Goal: Task Accomplishment & Management: Use online tool/utility

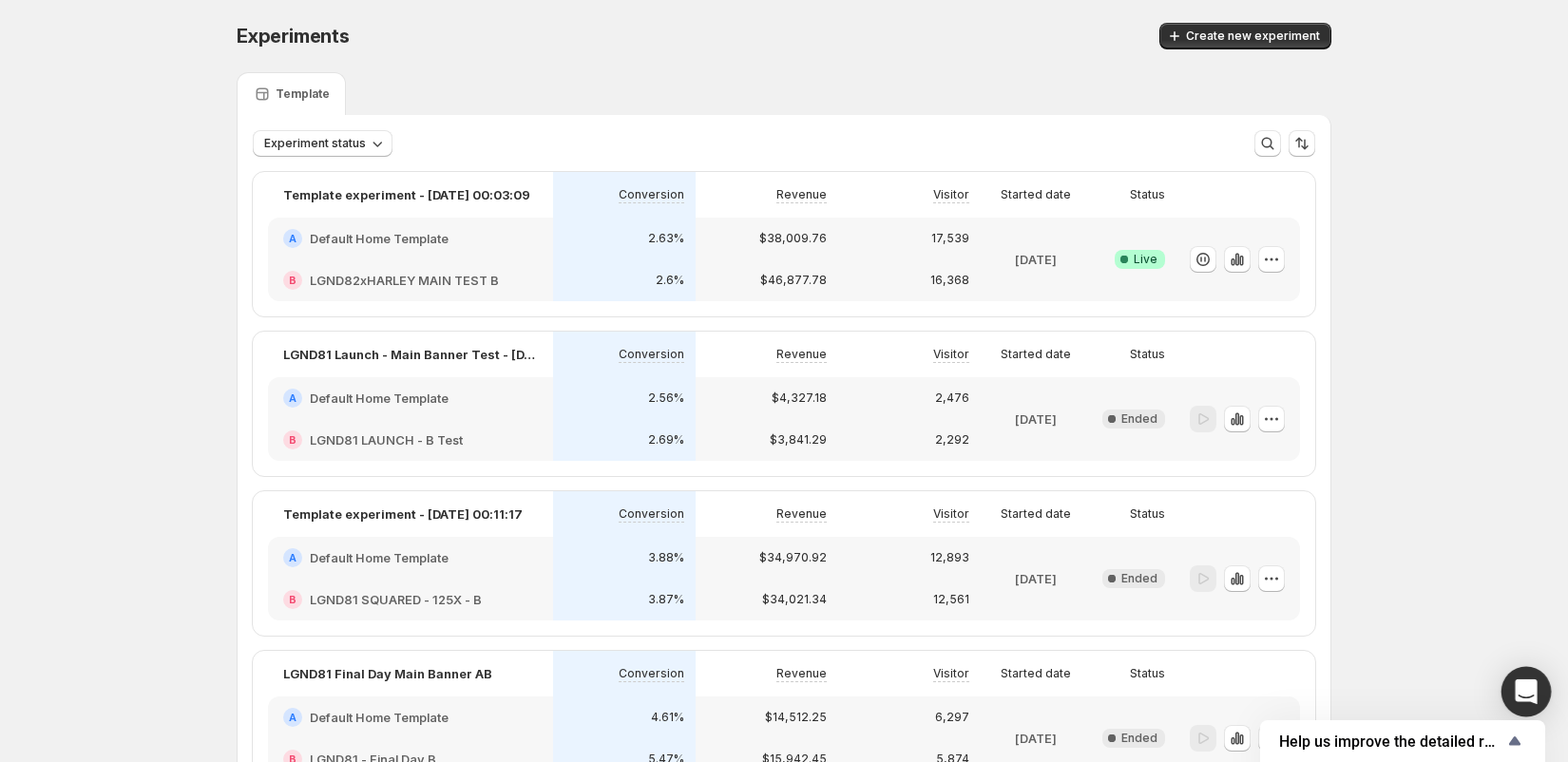
click at [1533, 684] on icon "Open Intercom Messenger" at bounding box center [1526, 691] width 22 height 25
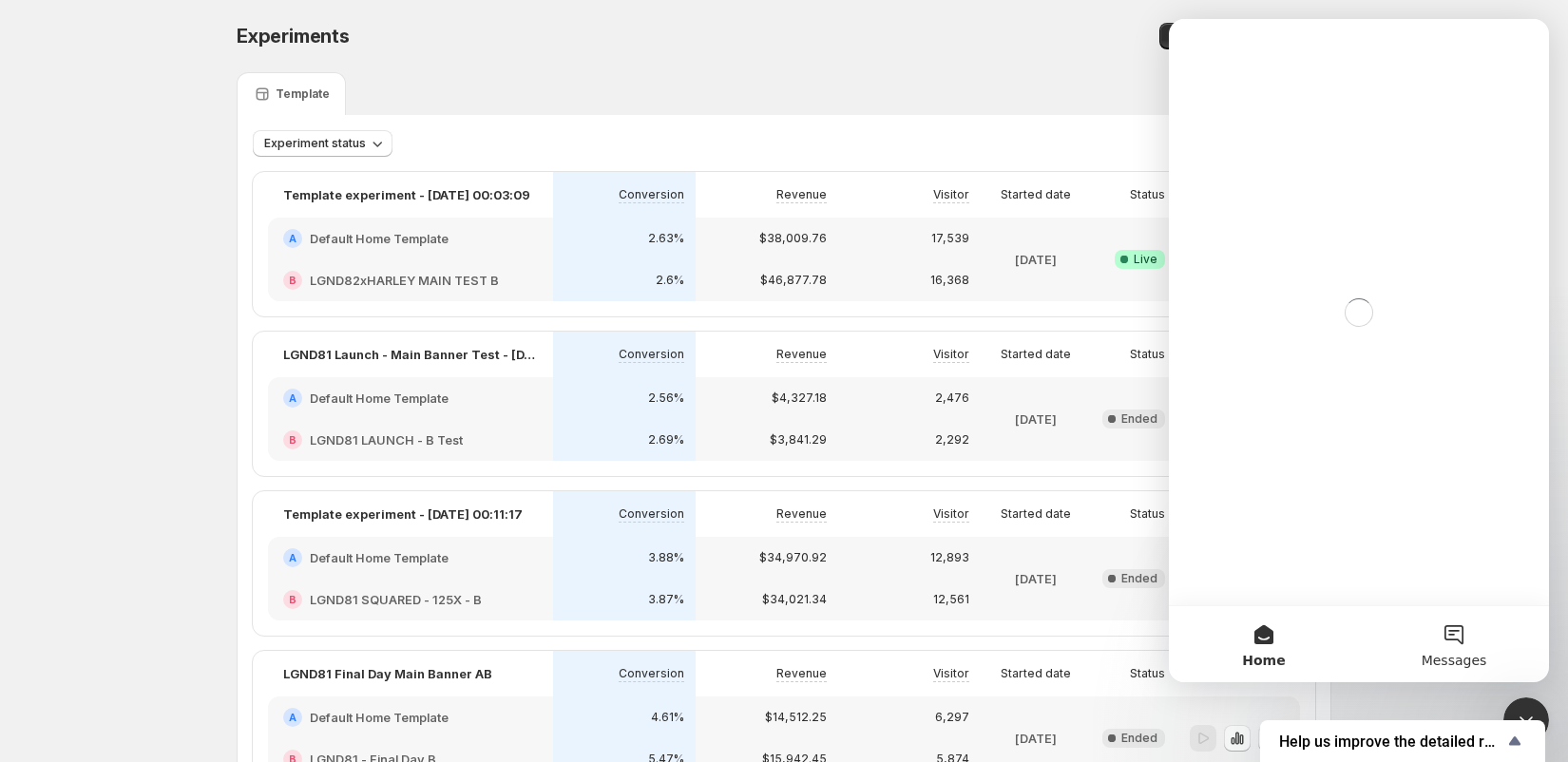
click at [1453, 637] on button "Messages" at bounding box center [1454, 644] width 190 height 76
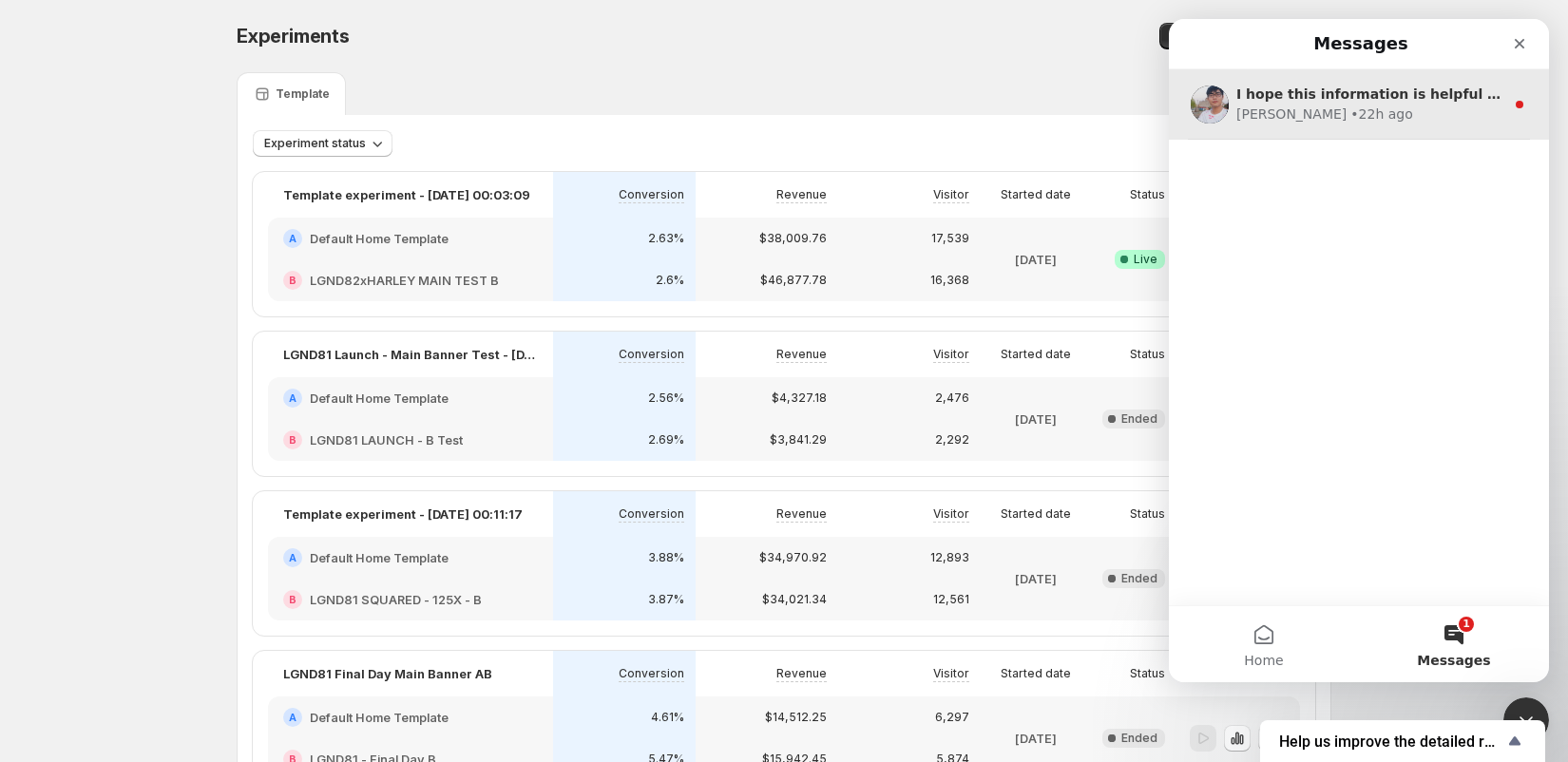
click at [1353, 125] on div "I hope this information is helpful for you. But if you have any questions, feel…" at bounding box center [1359, 103] width 380 height 70
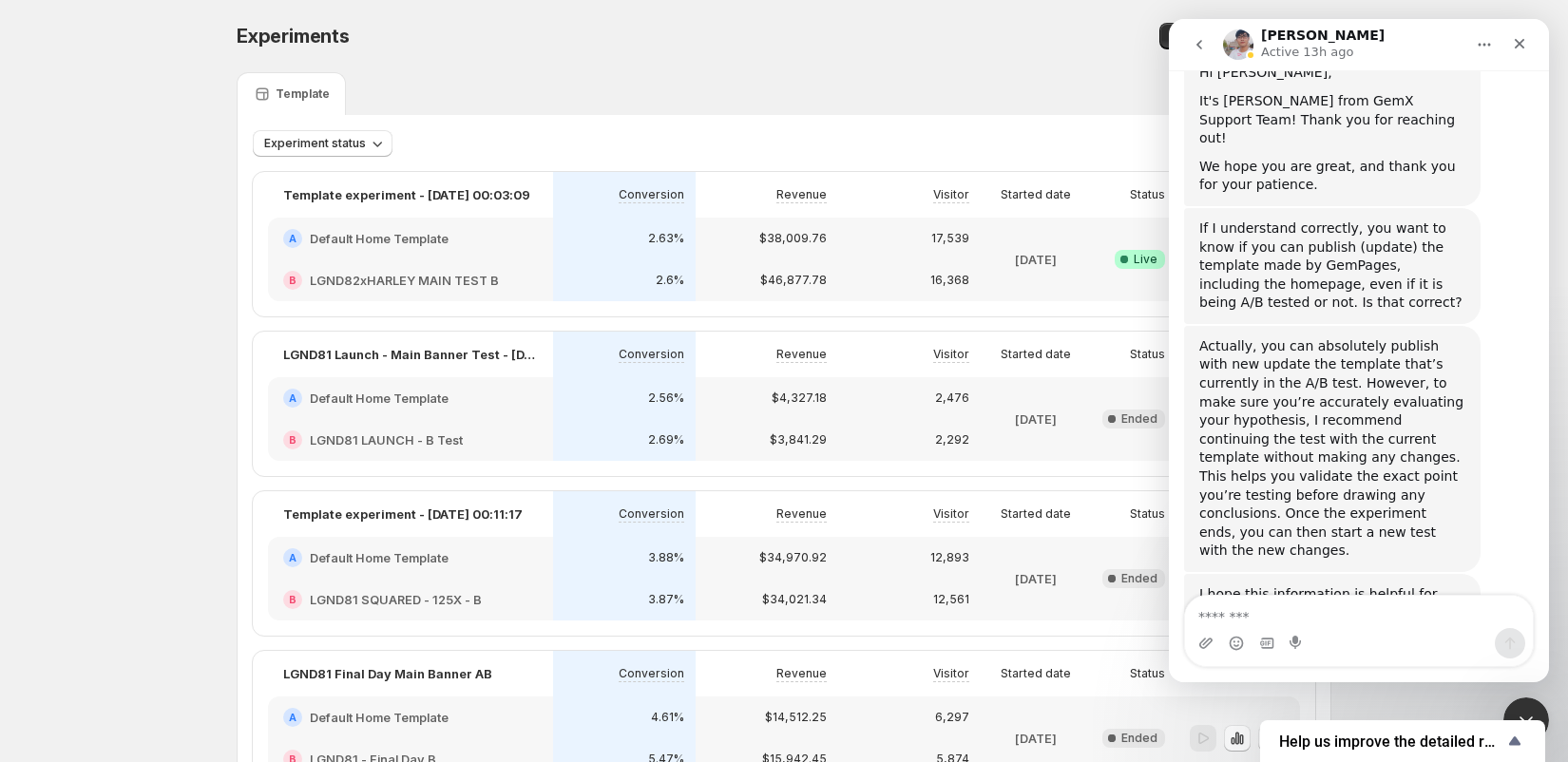
scroll to position [508, 0]
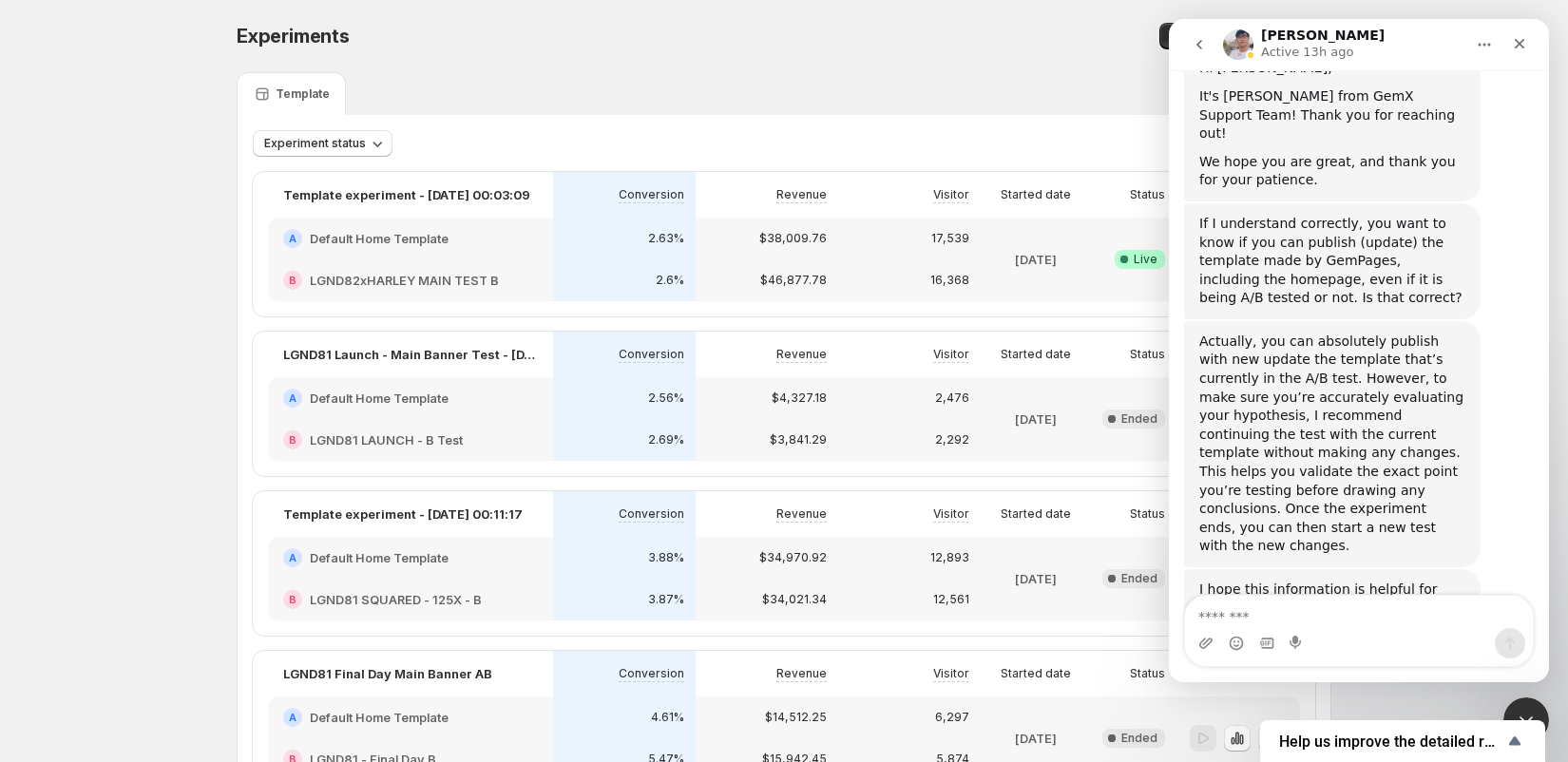
click at [937, 120] on div "Experiment status More views More views Create new view" at bounding box center [784, 136] width 1093 height 41
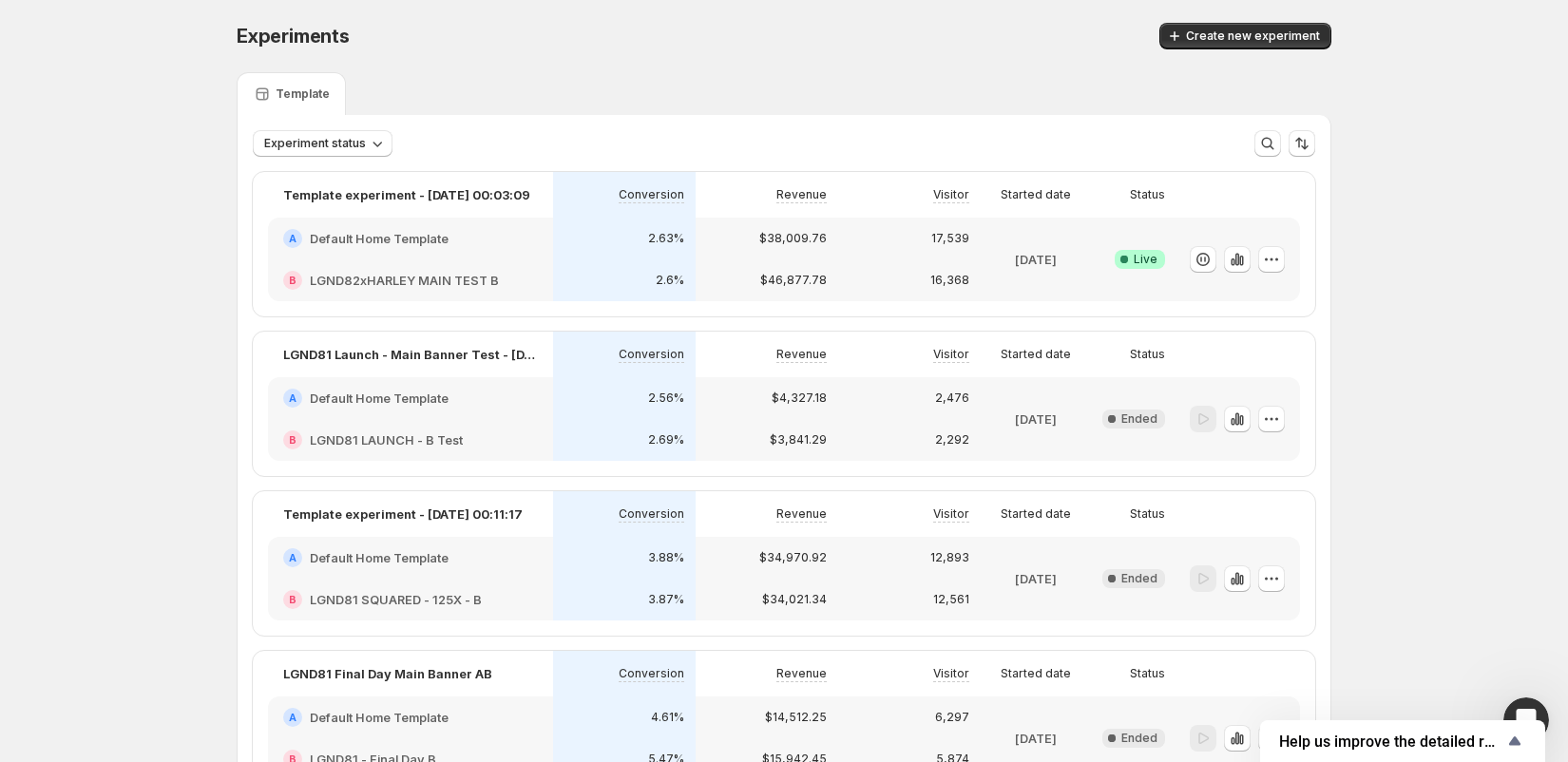
scroll to position [499, 0]
click at [1208, 254] on icon "button" at bounding box center [1204, 260] width 14 height 14
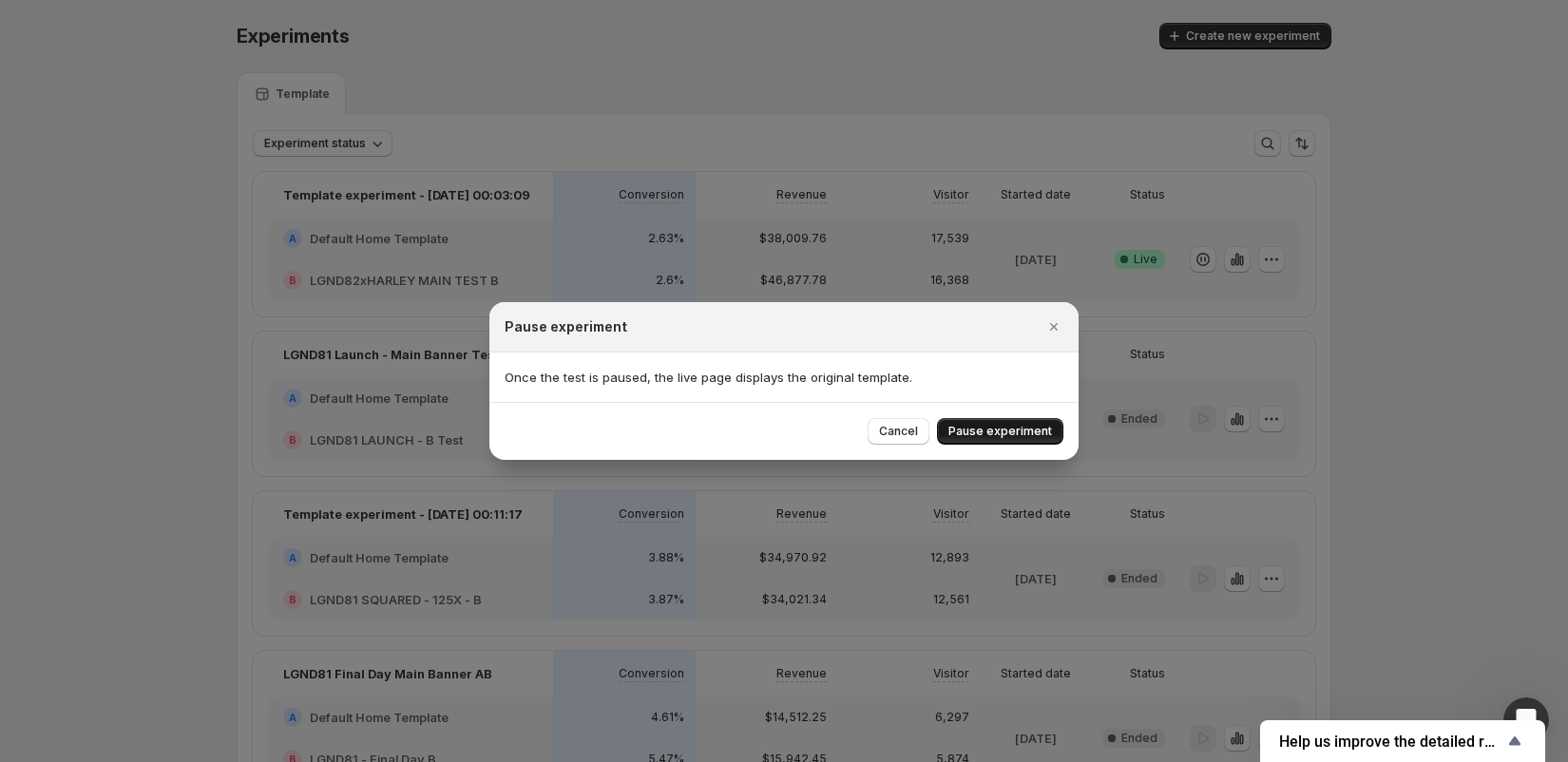
click at [1011, 427] on span "Pause experiment" at bounding box center [1000, 430] width 103 height 15
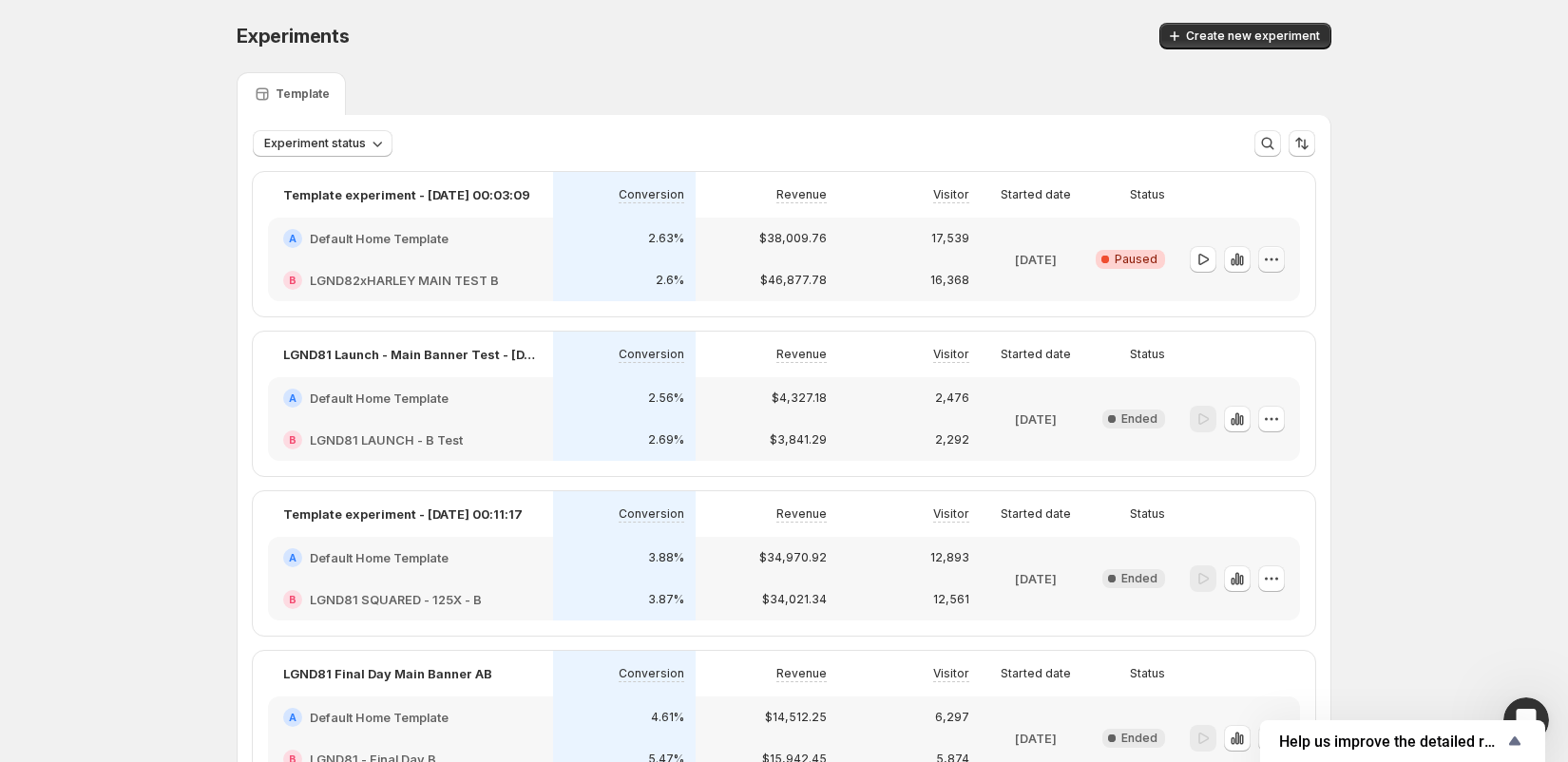
click at [1273, 266] on icon "button" at bounding box center [1271, 259] width 19 height 19
click at [1199, 255] on icon "button" at bounding box center [1204, 259] width 11 height 12
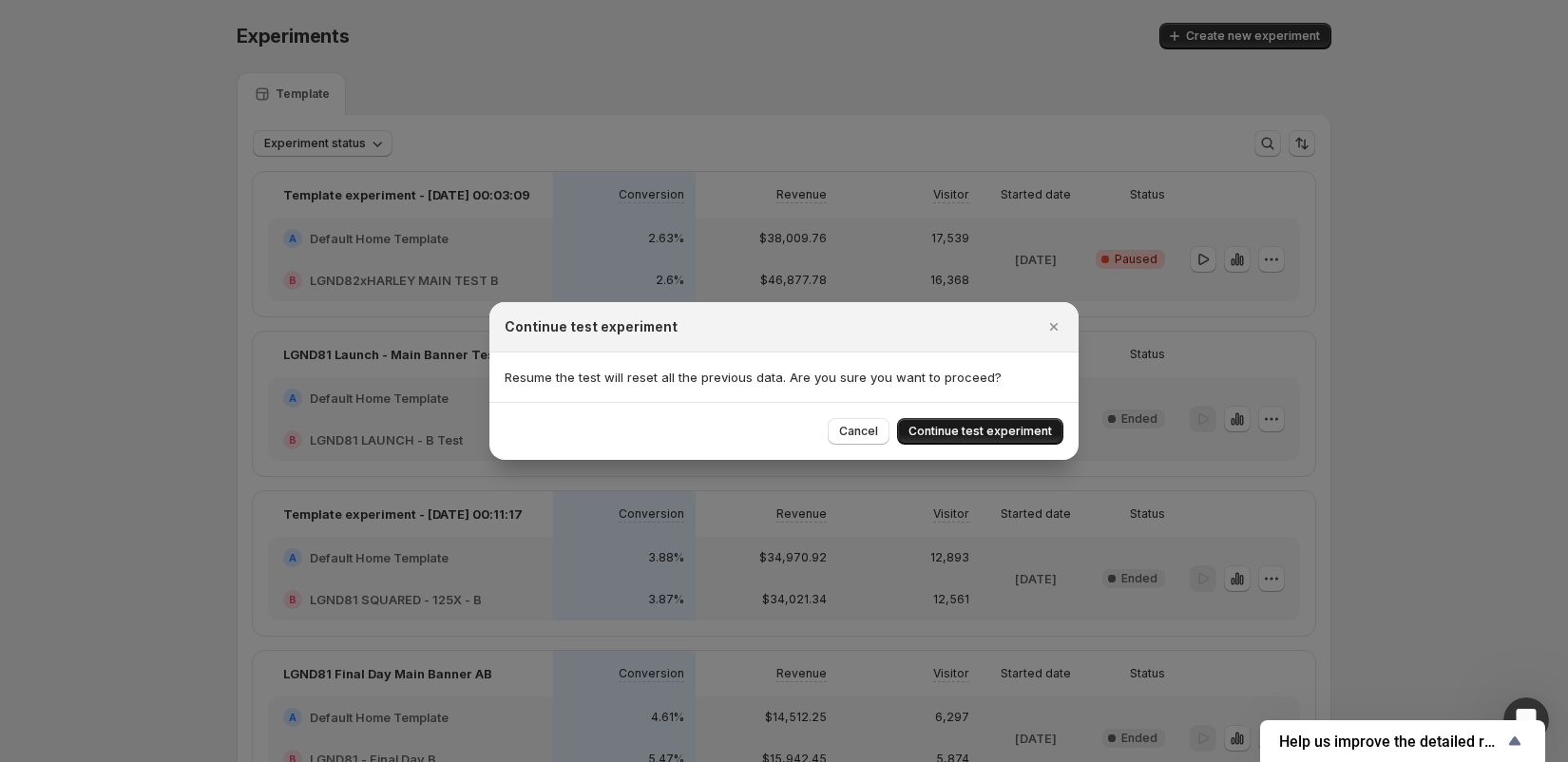
click at [1032, 437] on span "Continue test experiment" at bounding box center [980, 430] width 144 height 15
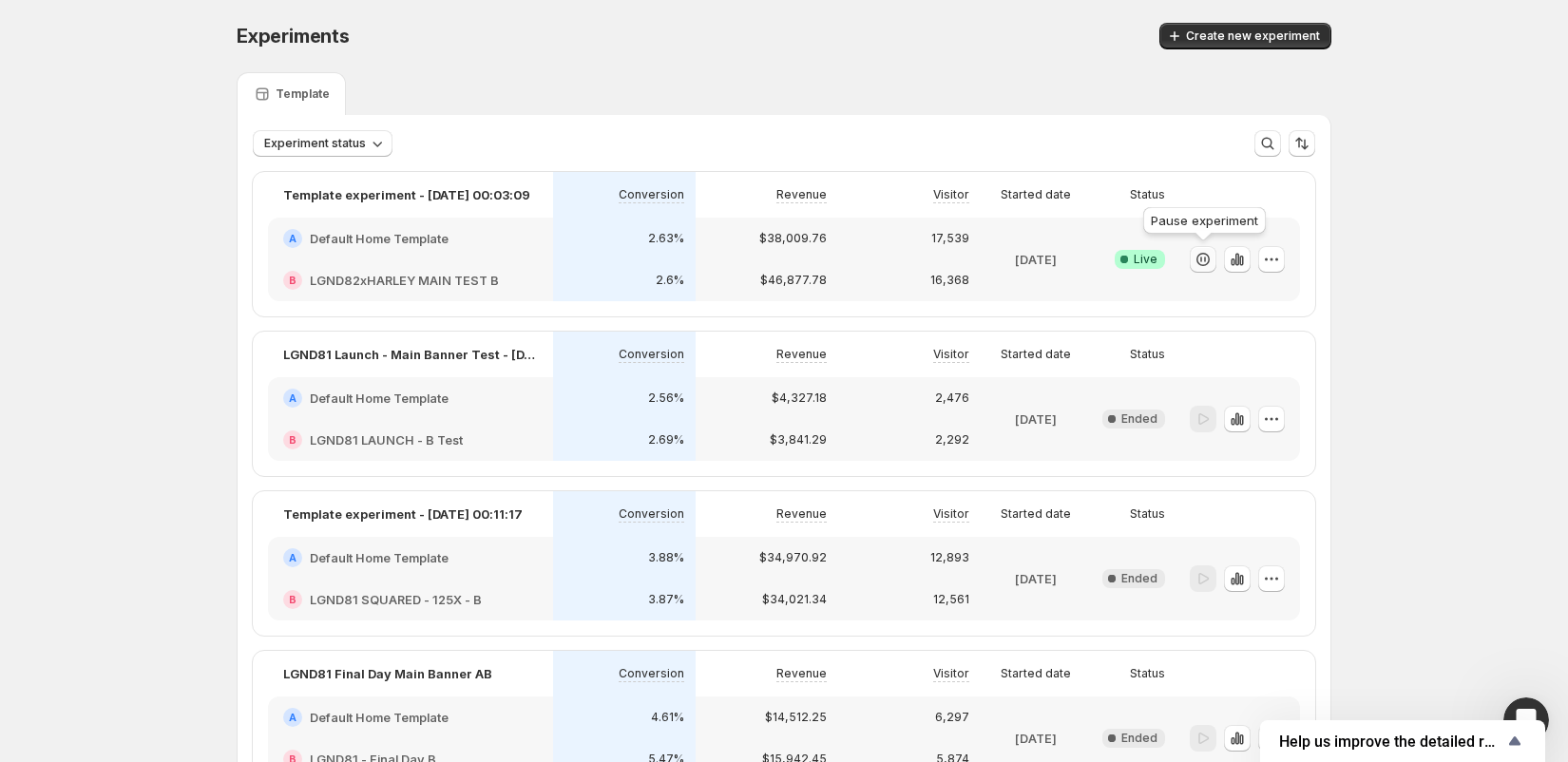
click at [1209, 260] on icon "button" at bounding box center [1203, 259] width 19 height 19
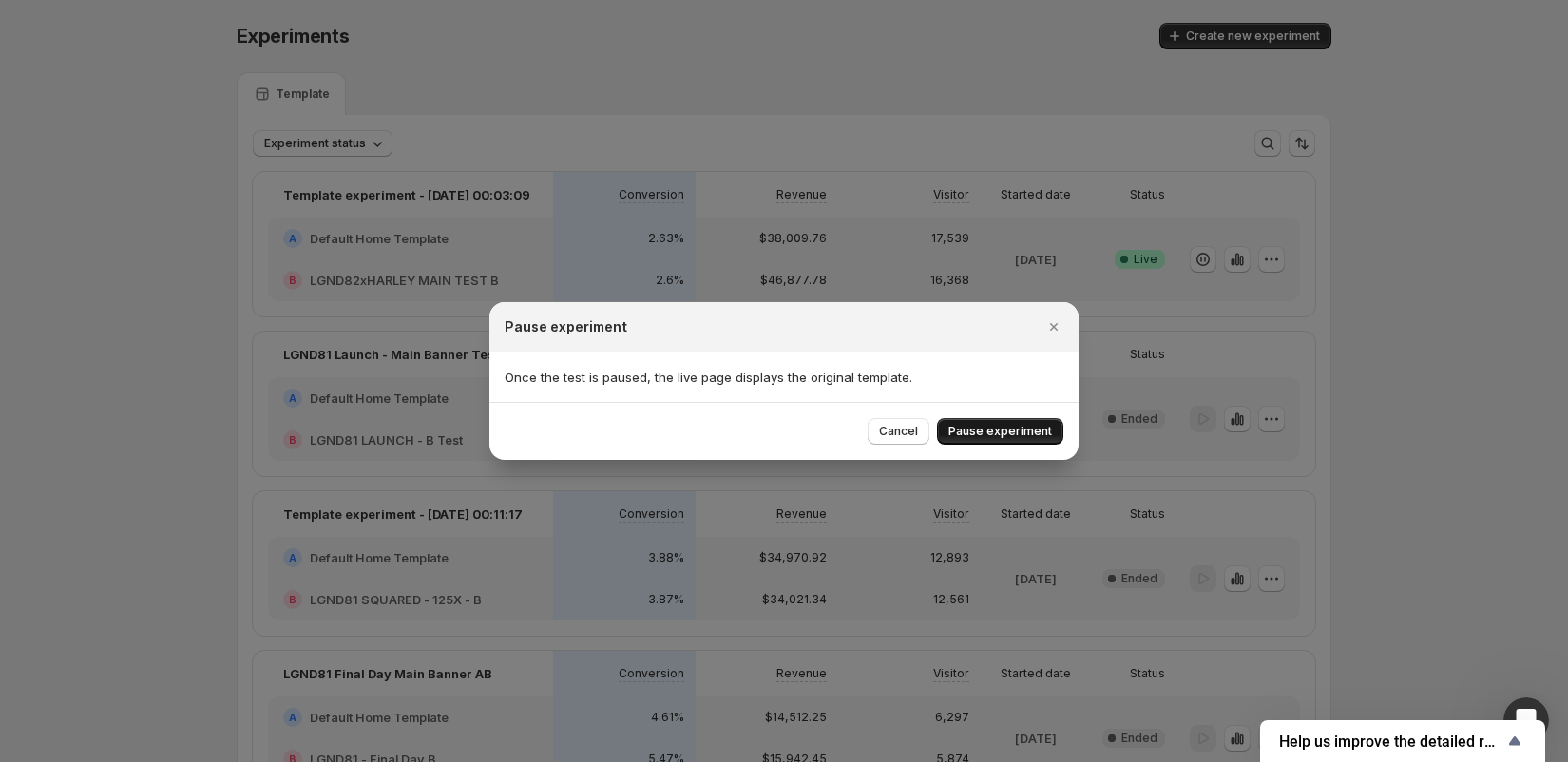
click at [1028, 426] on span "Pause experiment" at bounding box center [1000, 430] width 103 height 15
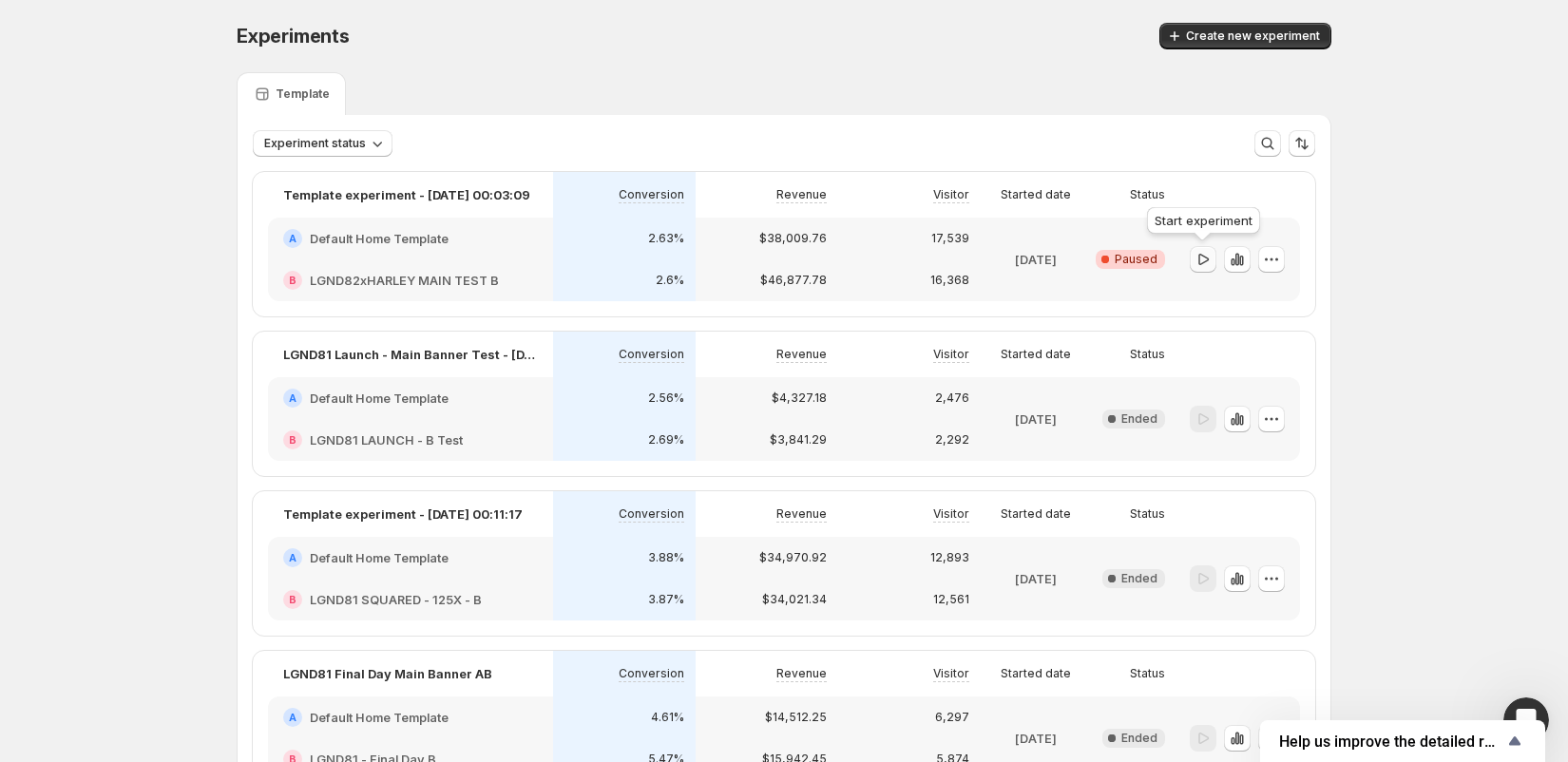
click at [1209, 253] on icon "button" at bounding box center [1203, 259] width 19 height 19
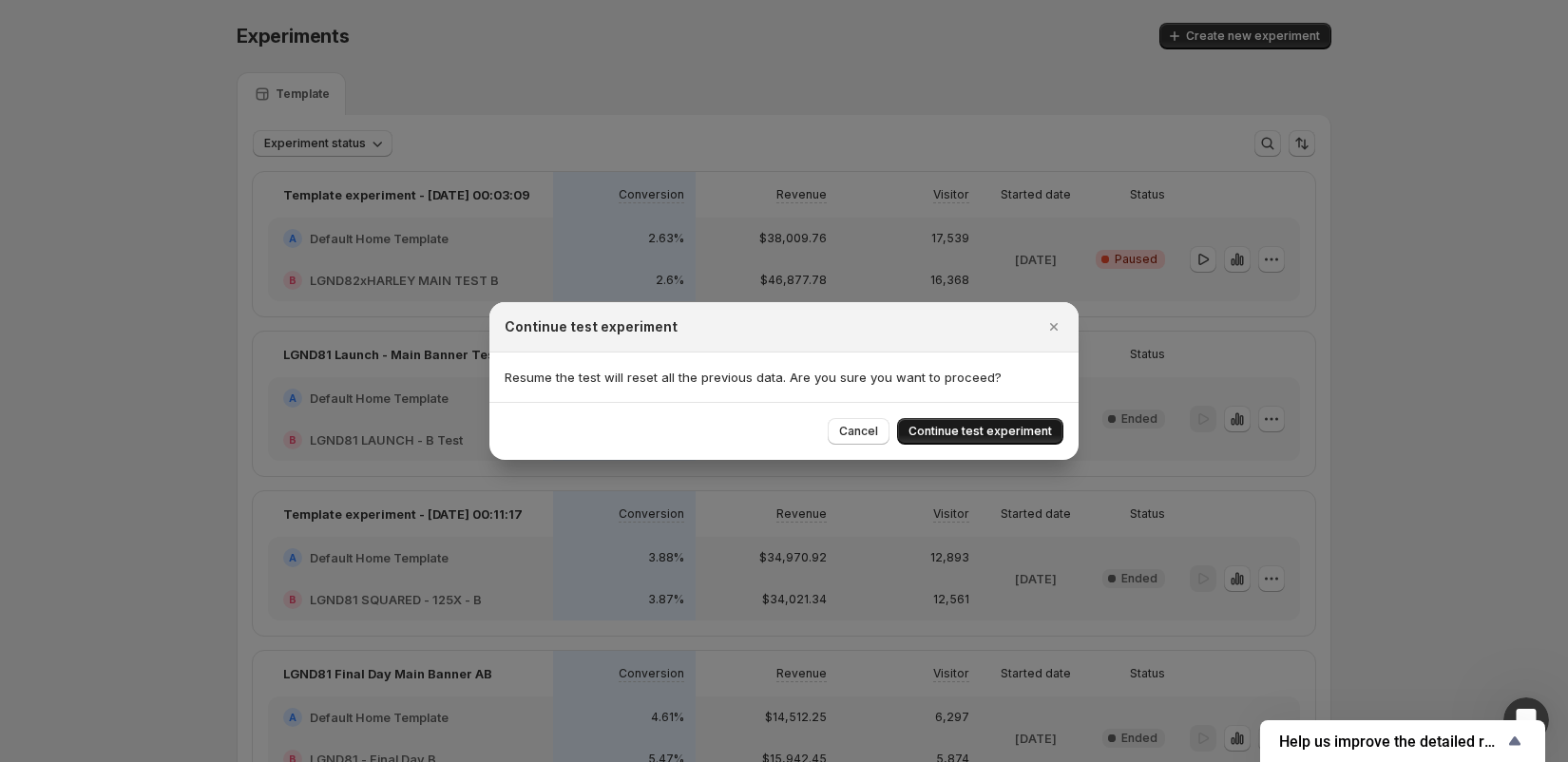
click at [1014, 429] on span "Continue test experiment" at bounding box center [980, 430] width 144 height 15
